Goal: Information Seeking & Learning: Understand process/instructions

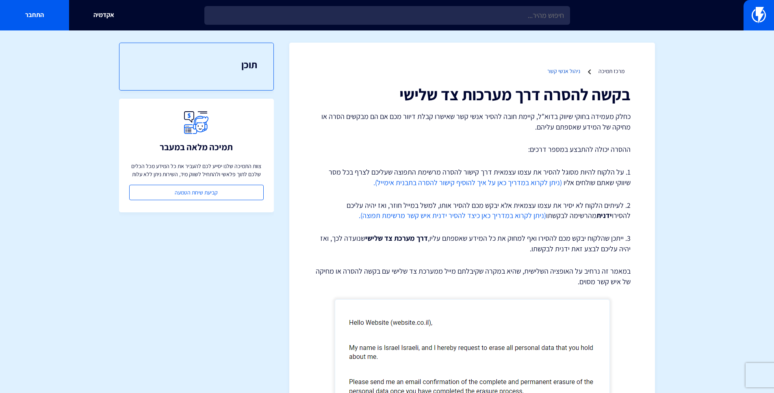
click at [576, 70] on link "ניהול אנשי קשר" at bounding box center [563, 70] width 33 height 7
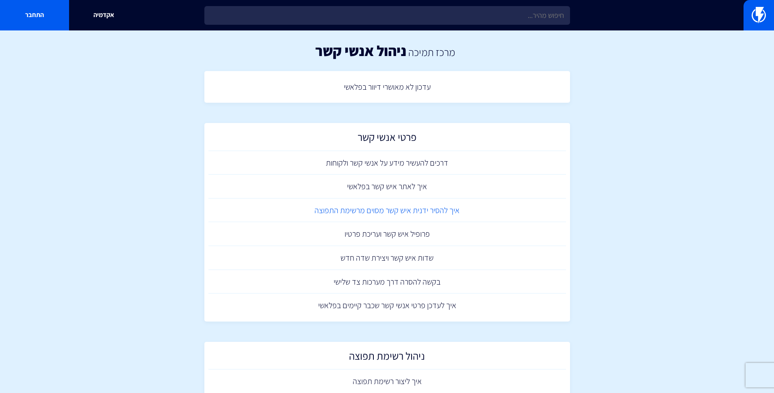
click at [424, 211] on link "איך להסיר ידנית איש קשר מסוים מרשימת התפוצה" at bounding box center [388, 211] width 358 height 24
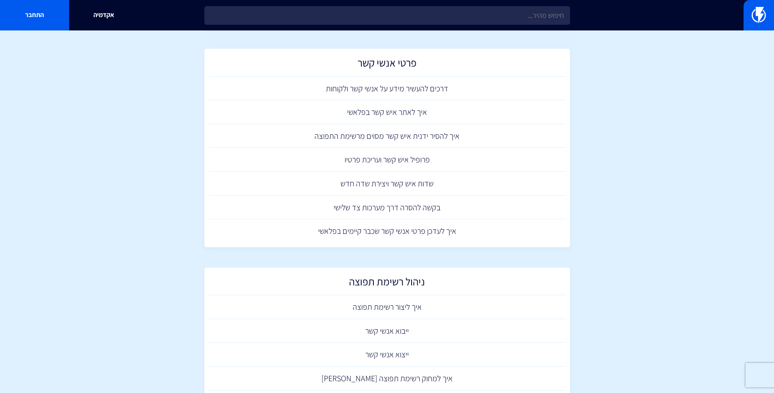
scroll to position [75, 0]
click at [415, 114] on link "איך לאתר איש קשר בפלאשי" at bounding box center [388, 112] width 358 height 24
click at [418, 129] on link "איך להסיר ידנית איש קשר מסוים מרשימת התפוצה" at bounding box center [388, 136] width 358 height 24
click at [399, 129] on link "איך להסיר ידנית איש קשר מסוים מרשימת התפוצה" at bounding box center [388, 136] width 358 height 24
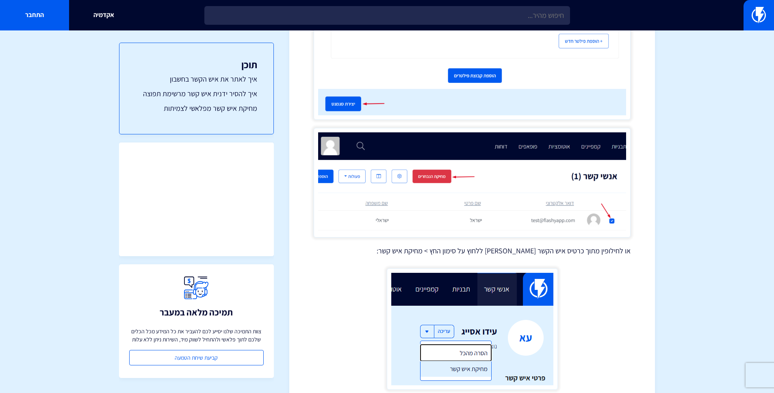
scroll to position [2090, 0]
